Goal: Task Accomplishment & Management: Complete application form

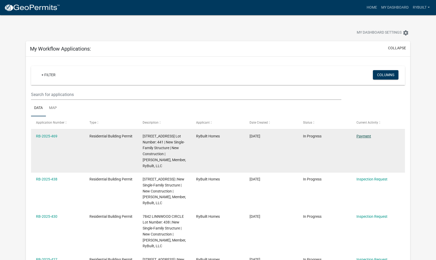
click at [361, 134] on link "Payment" at bounding box center [363, 136] width 15 height 4
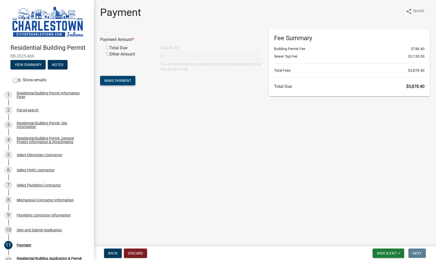
click at [127, 80] on span "Make Payment" at bounding box center [117, 80] width 27 height 4
click at [108, 56] on input "radio" at bounding box center [107, 53] width 3 height 3
radio input "true"
type input "3878.4"
click at [112, 79] on span "Make Payment" at bounding box center [117, 80] width 27 height 4
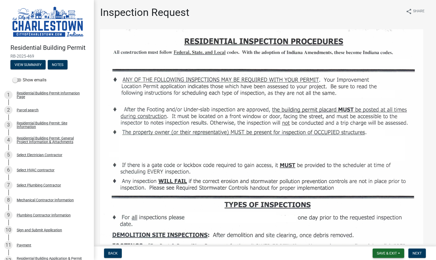
click at [382, 253] on span "Save & Exit" at bounding box center [387, 253] width 20 height 4
click at [377, 239] on button "Save & Exit" at bounding box center [383, 239] width 42 height 13
